Goal: Find contact information: Find contact information

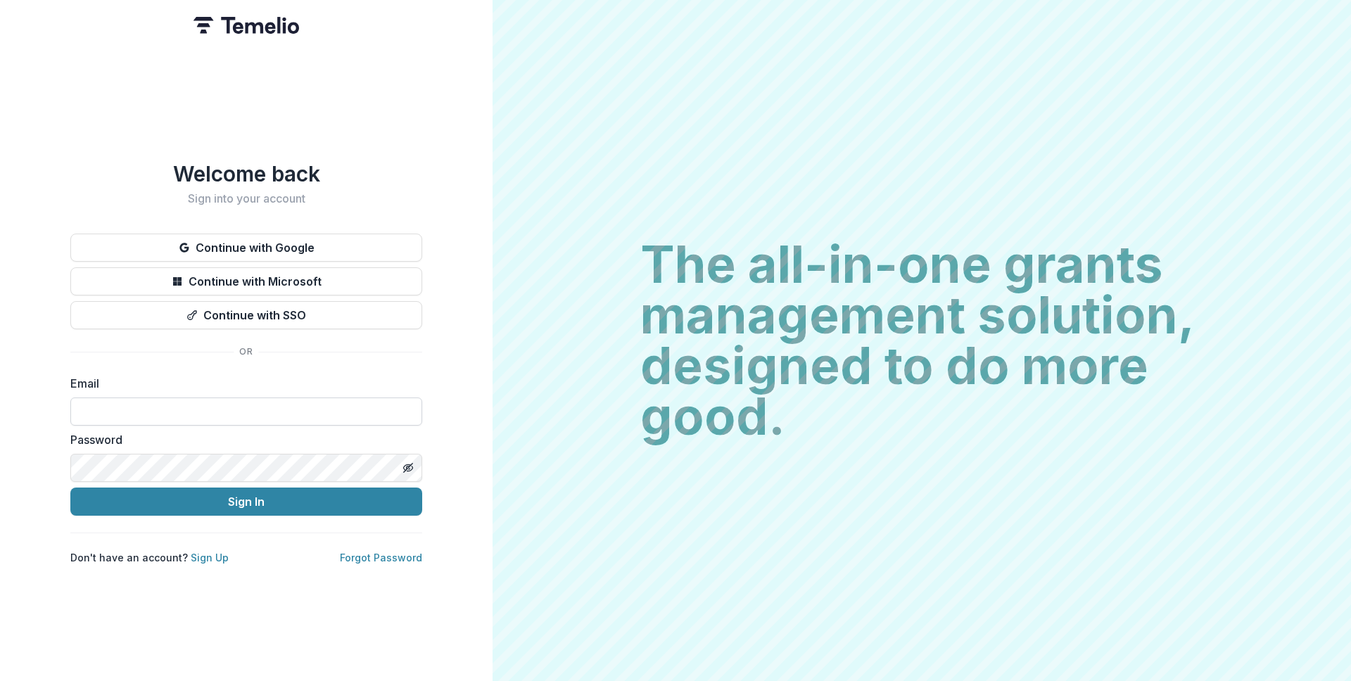
click at [287, 403] on input at bounding box center [246, 412] width 352 height 28
type input "**********"
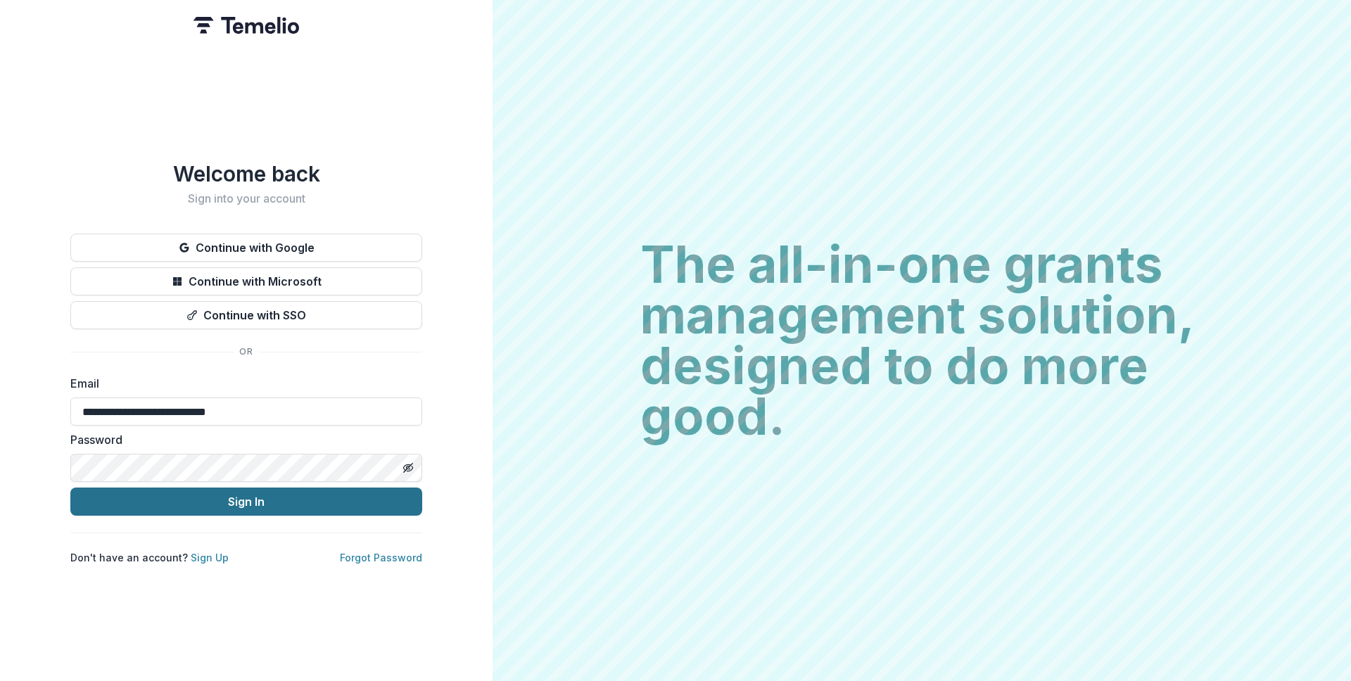
click at [239, 488] on button "Sign In" at bounding box center [246, 502] width 352 height 28
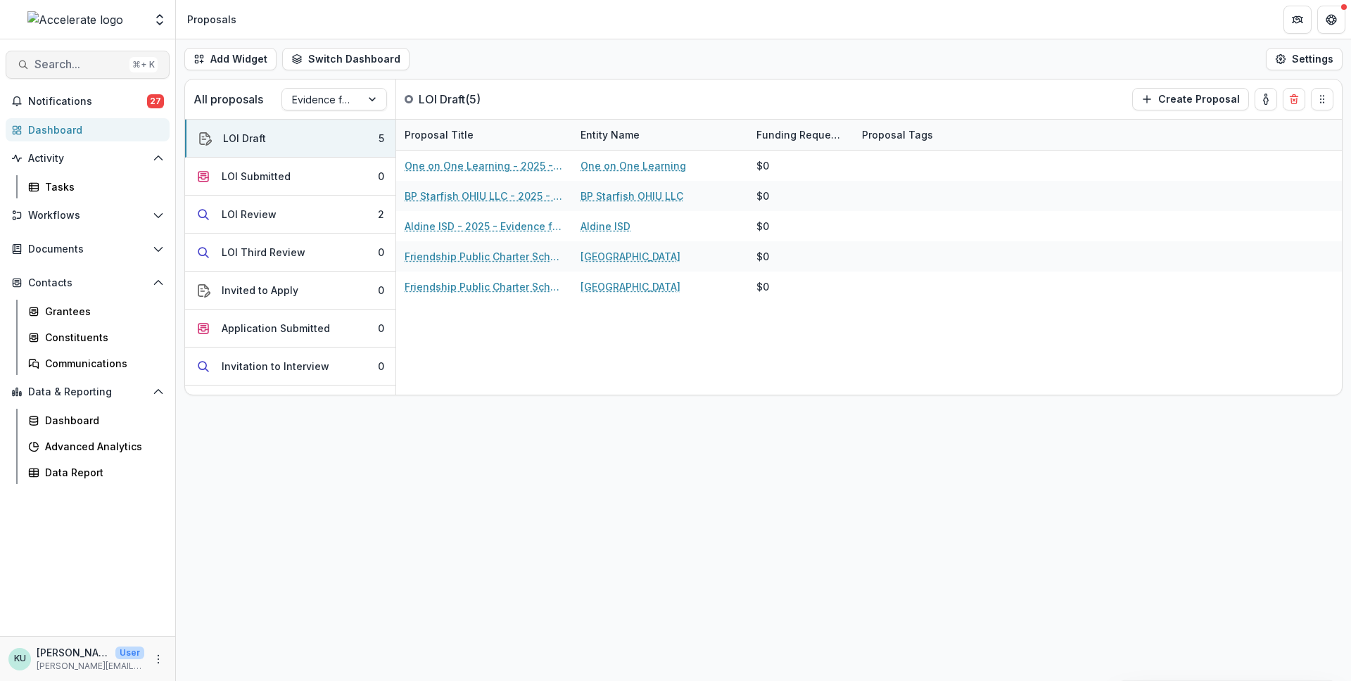
click at [106, 54] on button "Search... ⌘ + K" at bounding box center [88, 65] width 164 height 28
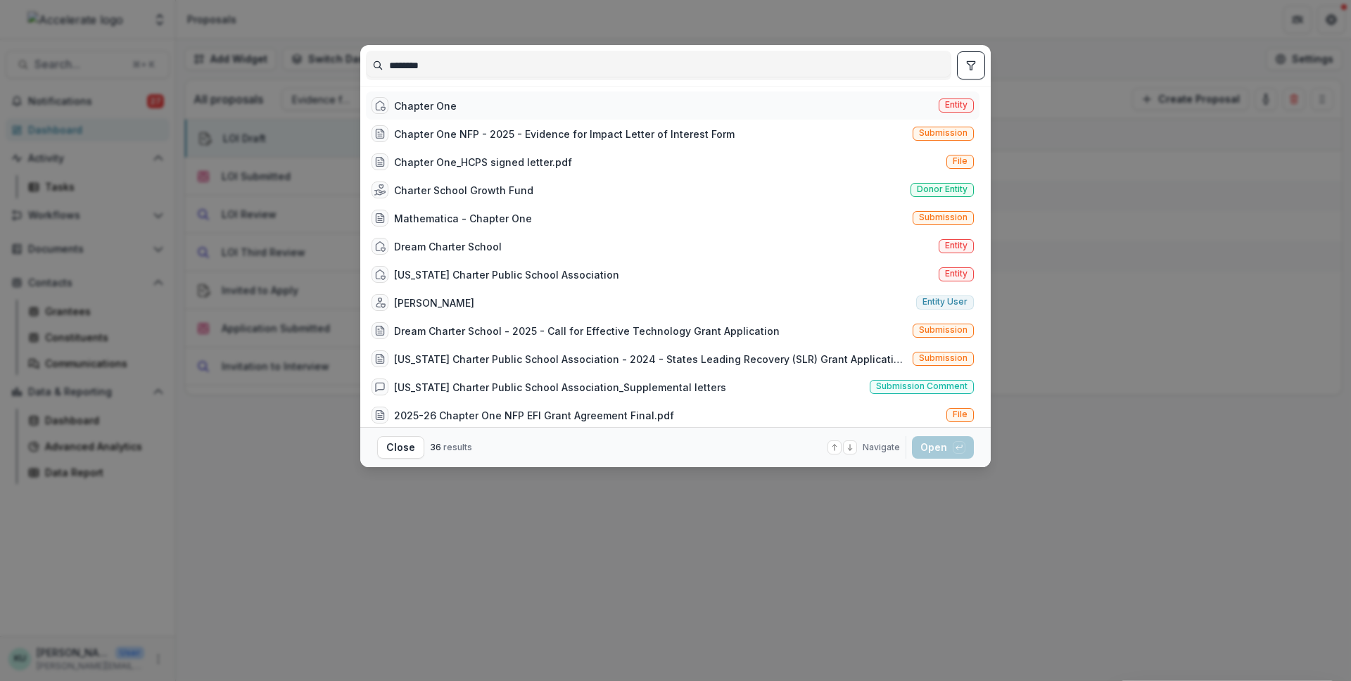
type input "*******"
click at [405, 102] on div "Chapter One" at bounding box center [425, 106] width 63 height 15
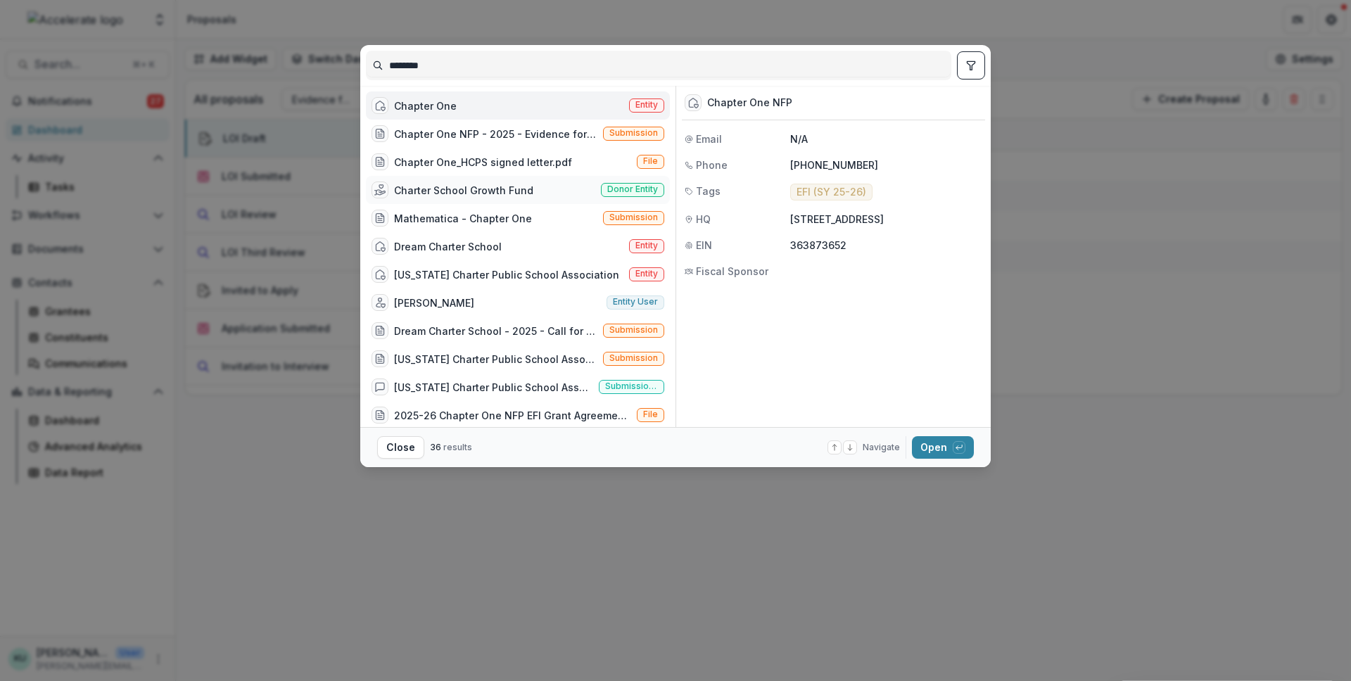
click at [526, 189] on div "Charter School Growth Fund" at bounding box center [463, 190] width 139 height 15
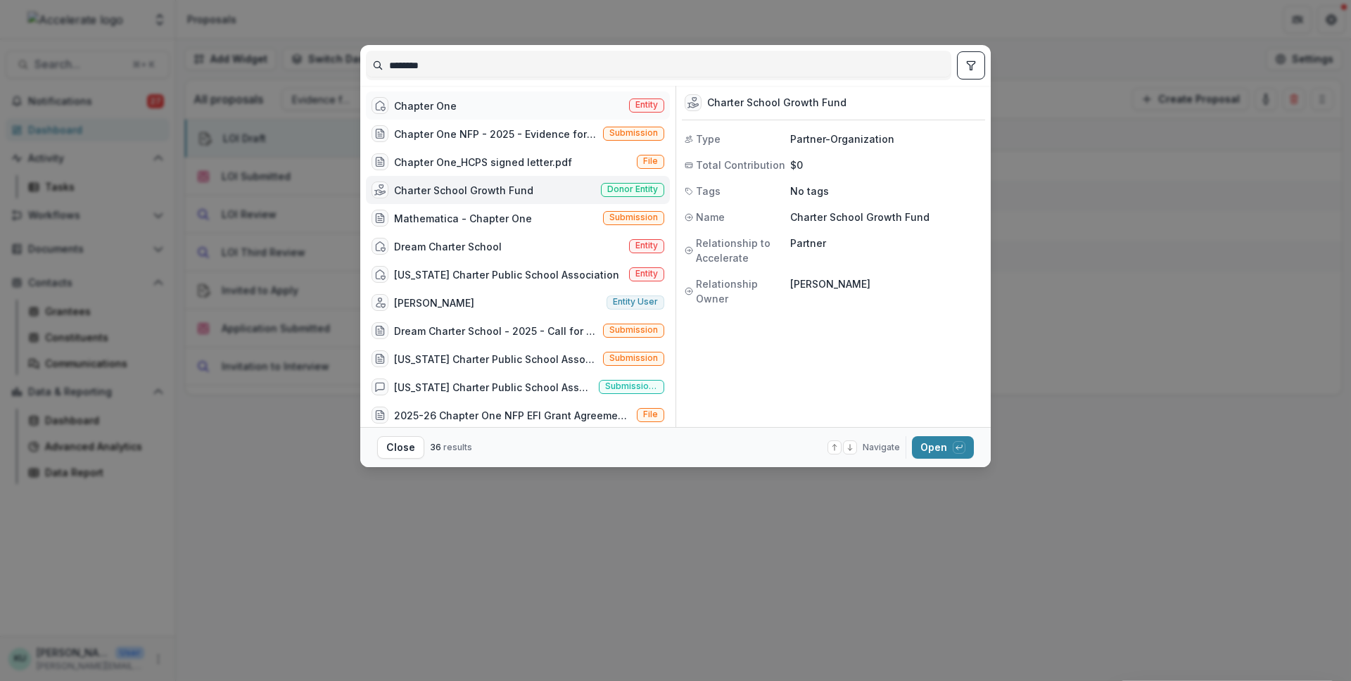
click at [500, 105] on div "Chapter One Entity" at bounding box center [518, 105] width 304 height 28
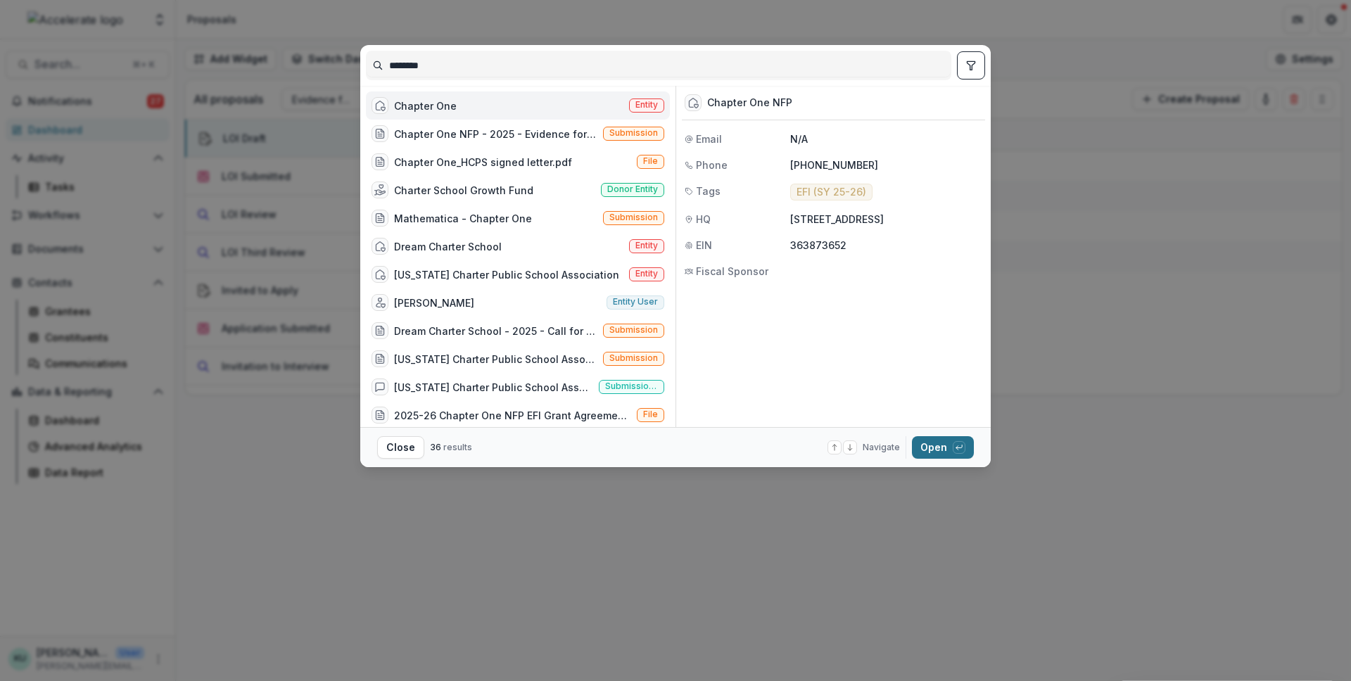
click at [922, 443] on button "Open with enter key" at bounding box center [943, 447] width 62 height 23
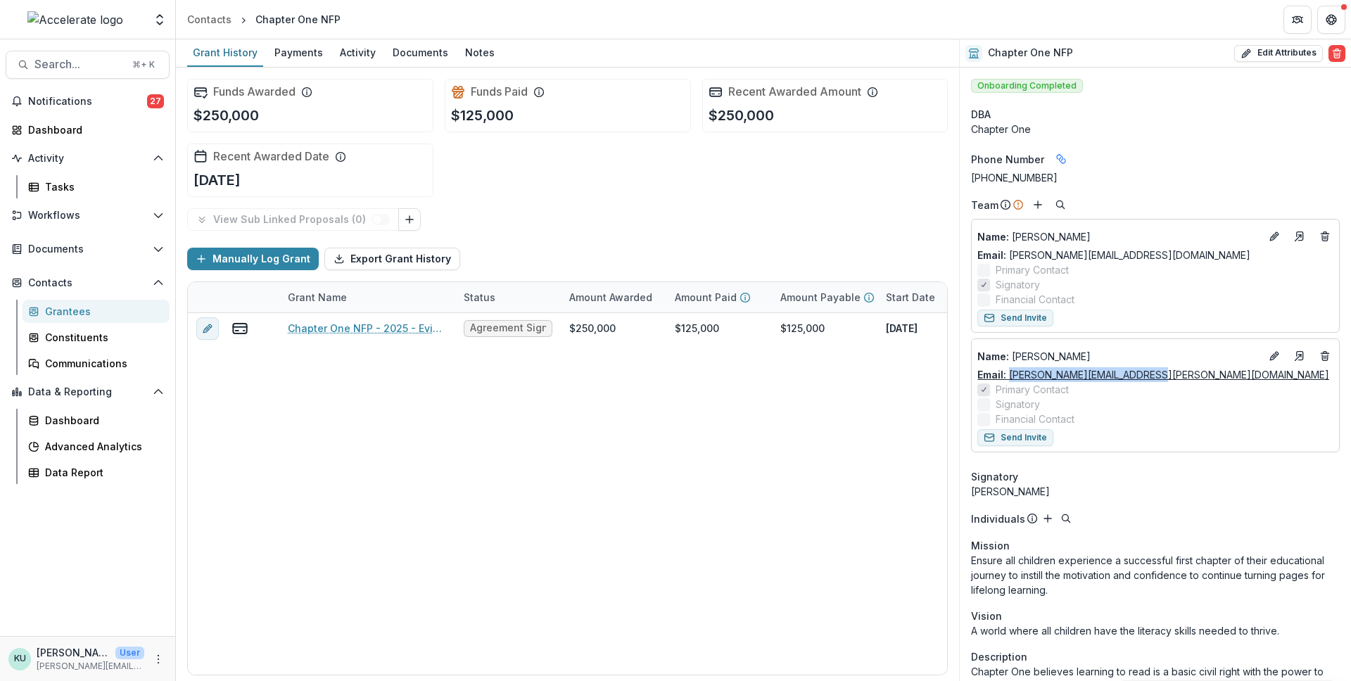
drag, startPoint x: 1176, startPoint y: 373, endPoint x: 1010, endPoint y: 379, distance: 166.2
click at [1010, 379] on div "Email: [PERSON_NAME][EMAIL_ADDRESS][PERSON_NAME][DOMAIN_NAME]" at bounding box center [1155, 374] width 356 height 15
copy link "[PERSON_NAME][EMAIL_ADDRESS][PERSON_NAME][DOMAIN_NAME]"
